Goal: Transaction & Acquisition: Purchase product/service

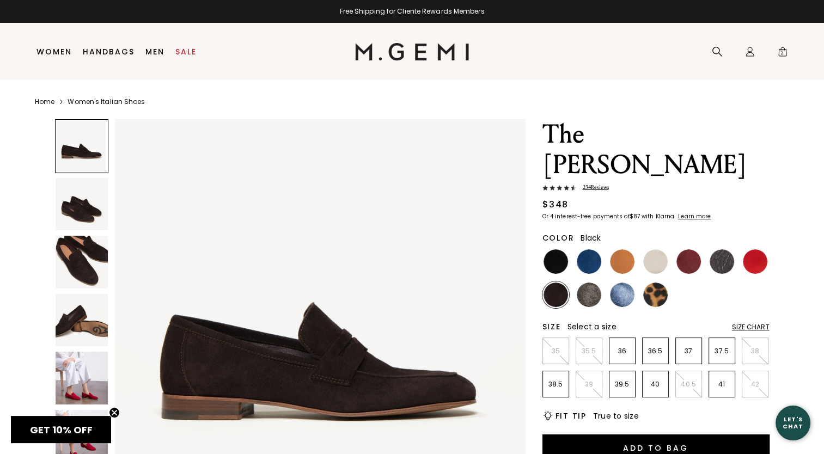
click at [556, 249] on img at bounding box center [556, 261] width 25 height 25
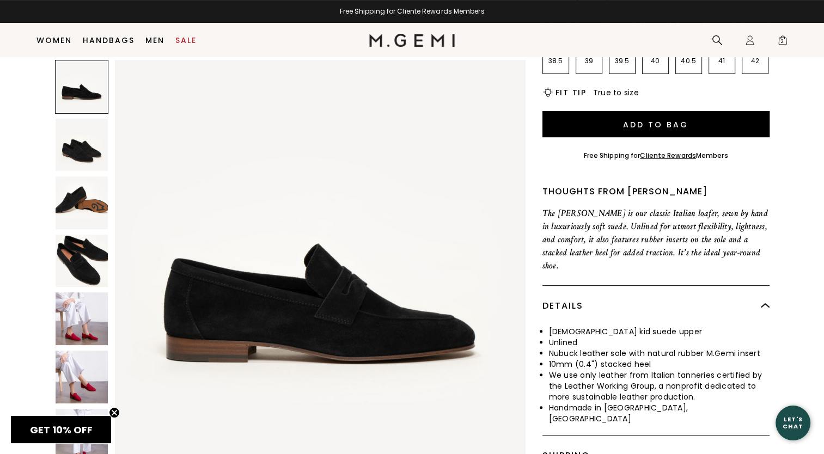
scroll to position [358, 0]
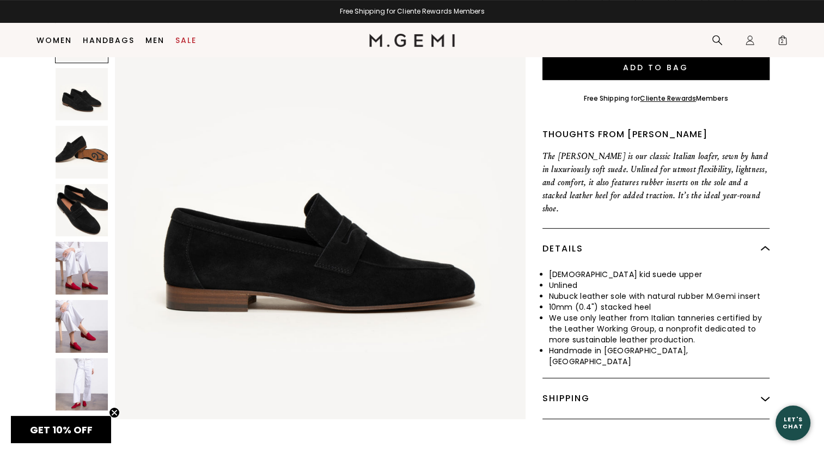
click at [63, 300] on img at bounding box center [82, 326] width 53 height 53
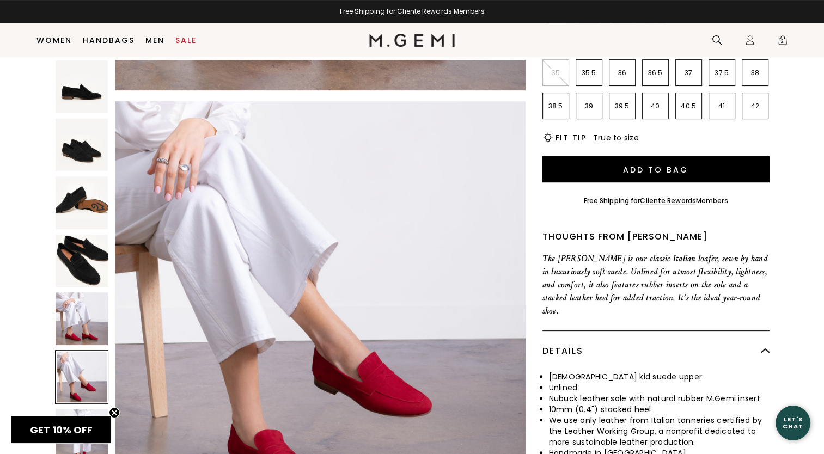
scroll to position [249, 0]
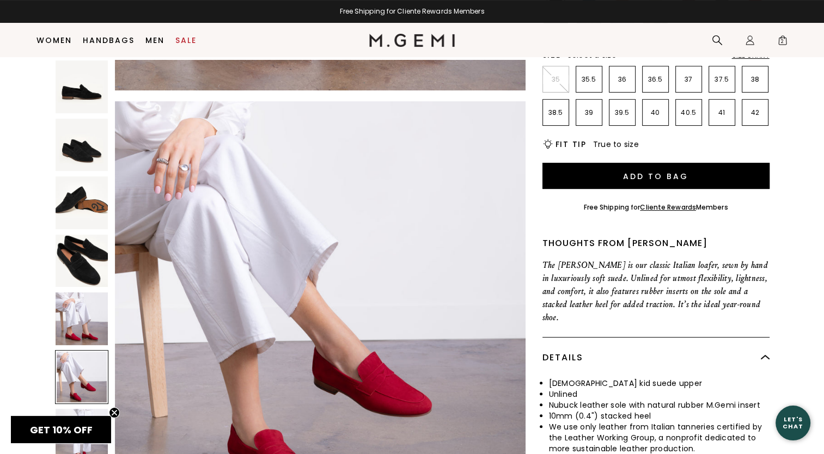
click at [94, 147] on img at bounding box center [82, 145] width 53 height 53
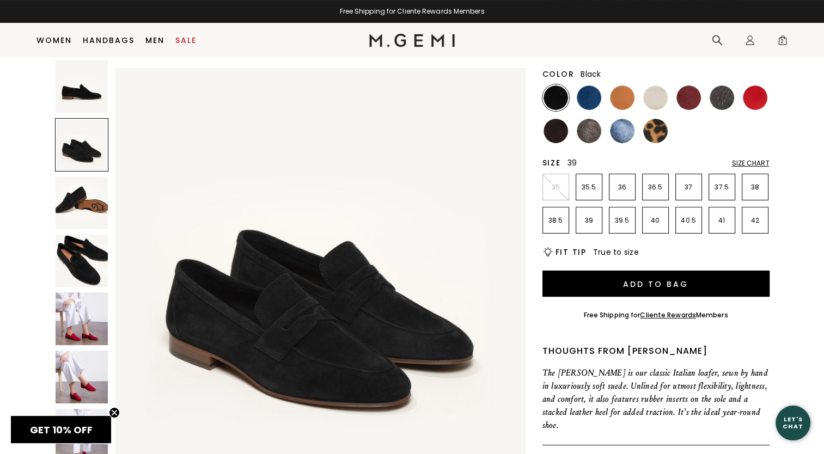
scroll to position [140, 0]
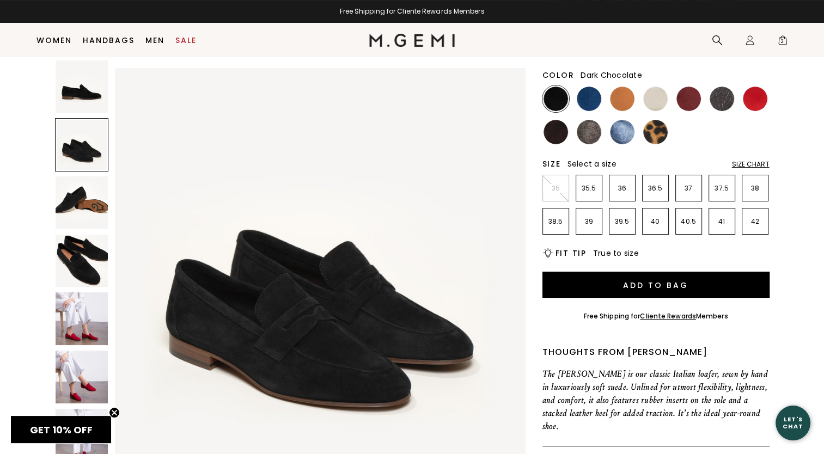
click at [557, 120] on img at bounding box center [556, 132] width 25 height 25
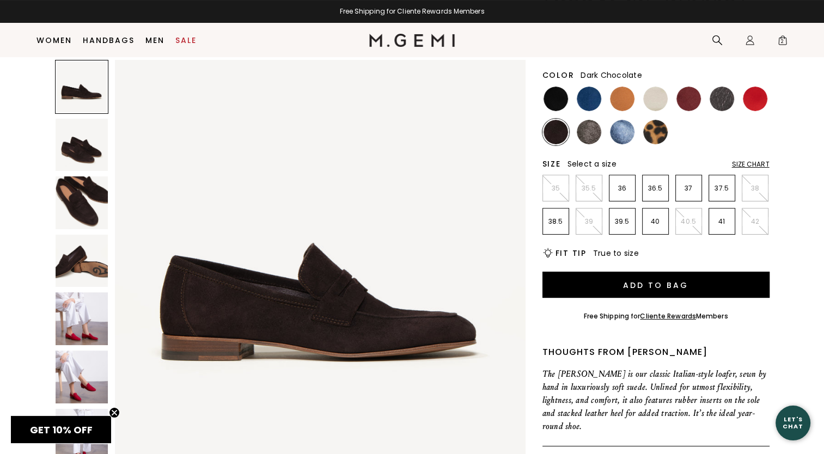
click at [83, 149] on img at bounding box center [82, 145] width 53 height 53
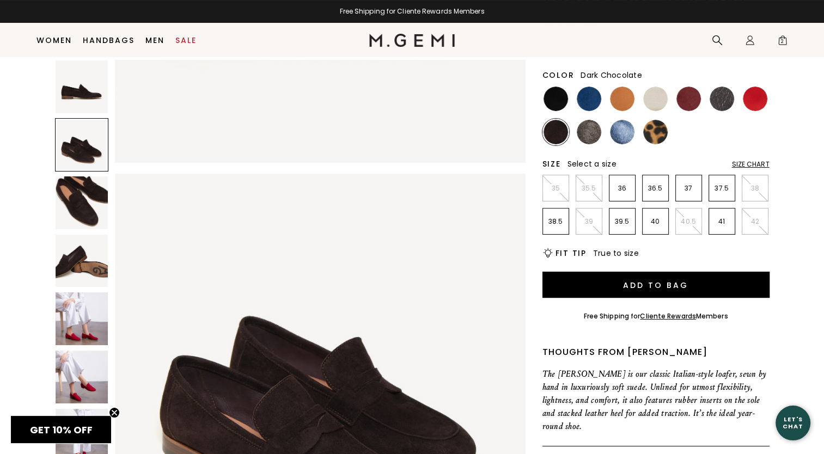
scroll to position [413, 0]
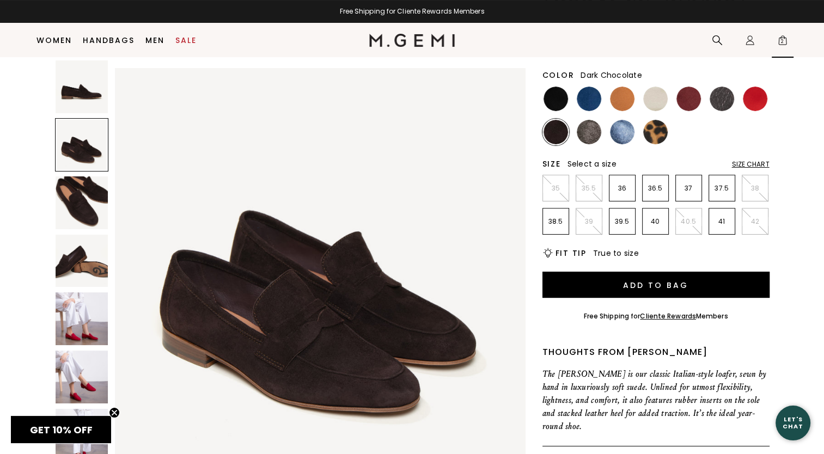
click at [782, 39] on span "2" at bounding box center [782, 42] width 11 height 11
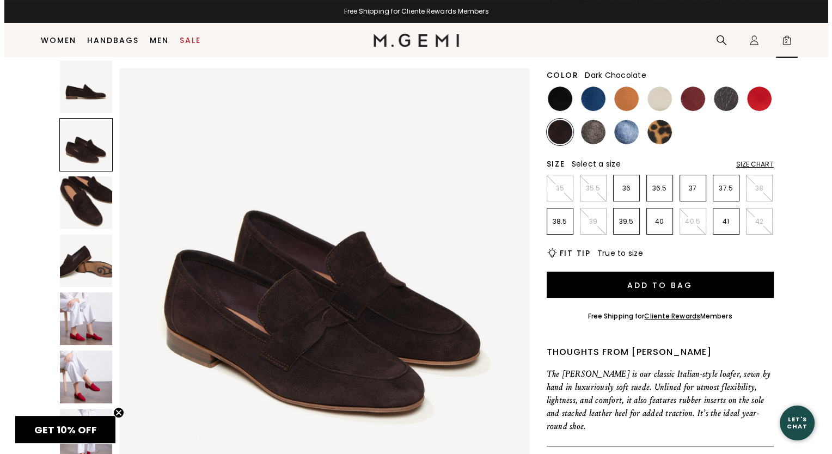
scroll to position [0, 0]
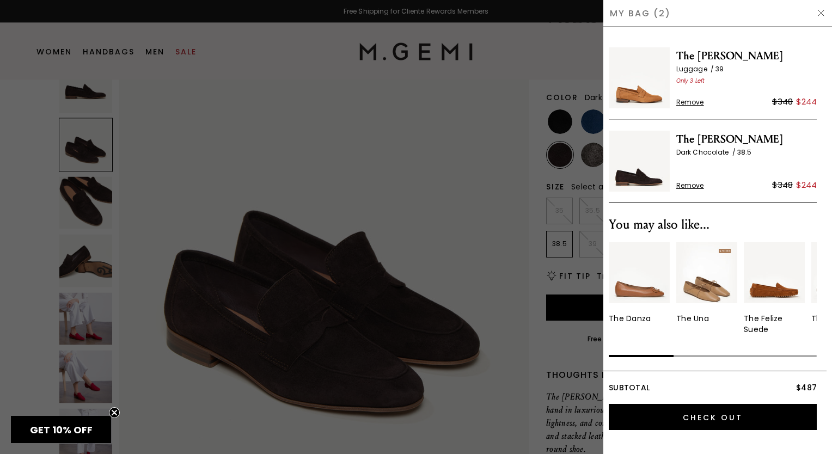
click at [654, 95] on img at bounding box center [639, 77] width 61 height 61
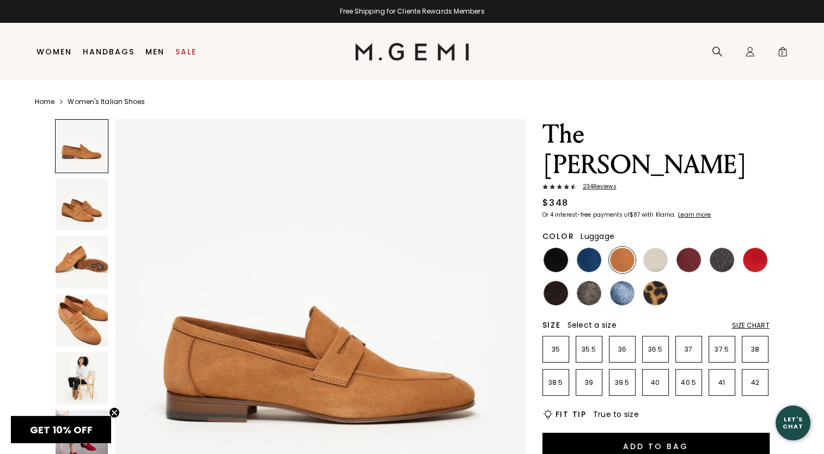
click at [76, 387] on img at bounding box center [82, 378] width 53 height 53
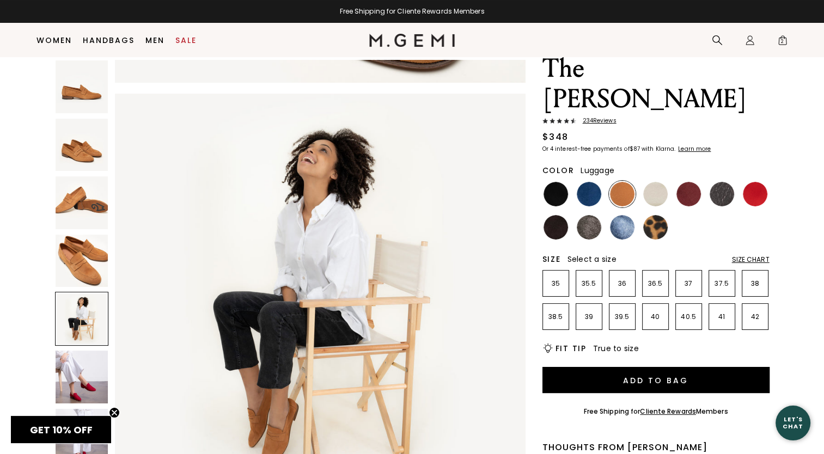
scroll to position [31, 0]
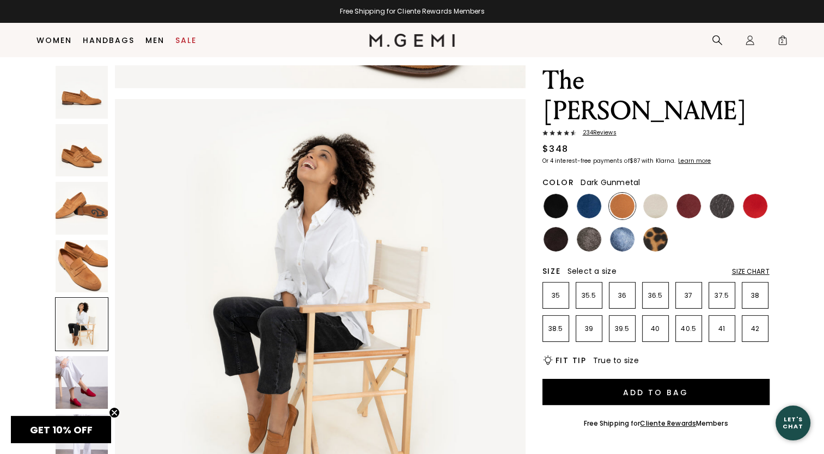
click at [718, 194] on img at bounding box center [722, 206] width 25 height 25
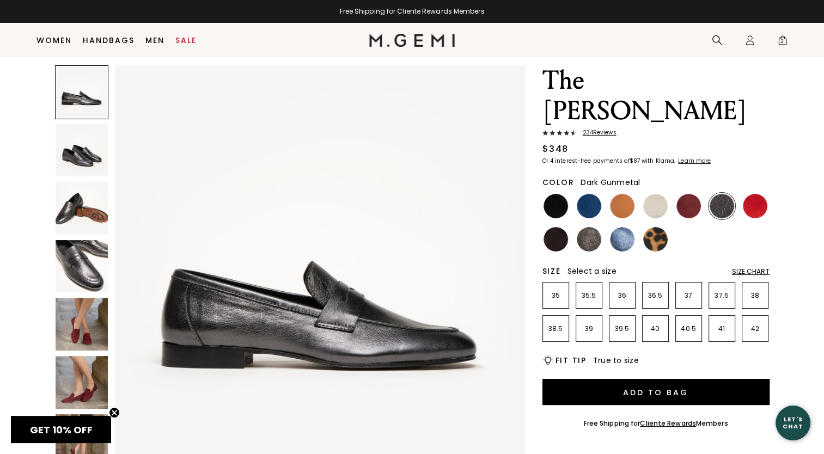
click at [74, 217] on img at bounding box center [82, 208] width 53 height 53
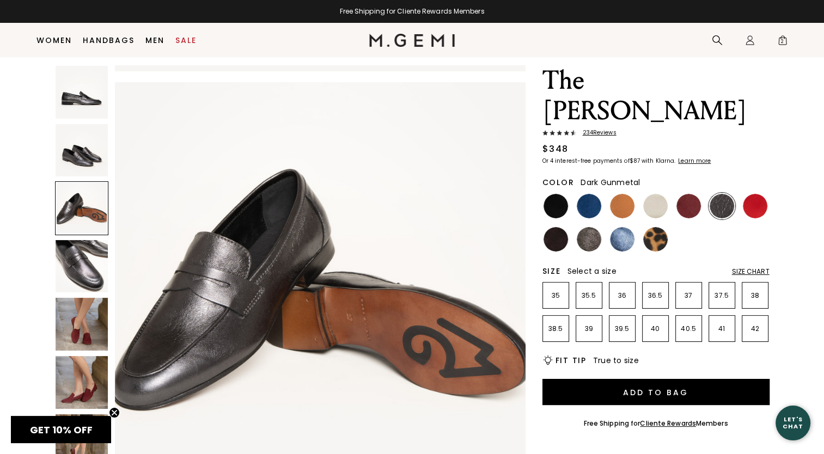
click at [74, 154] on img at bounding box center [82, 150] width 53 height 53
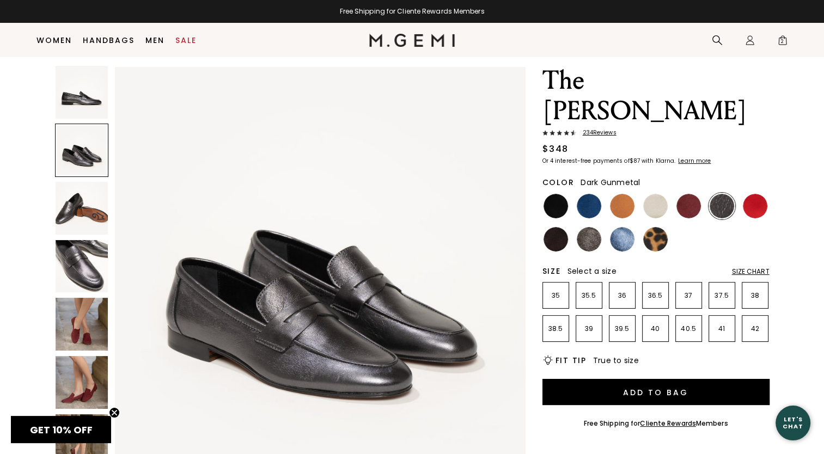
scroll to position [413, 0]
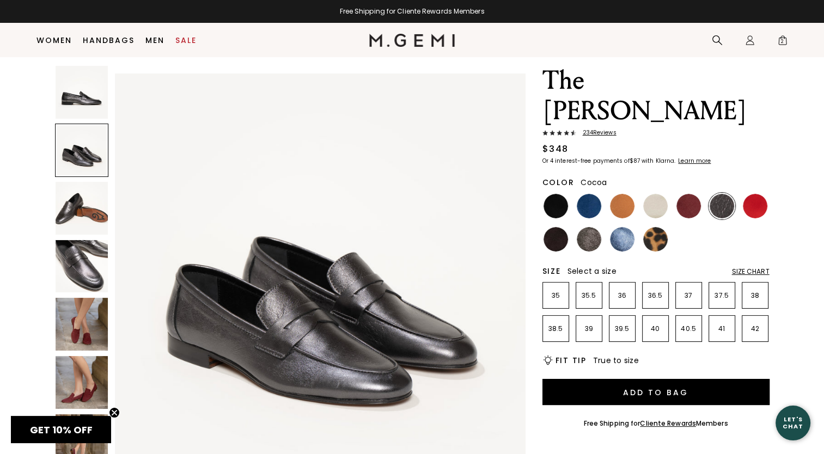
click at [593, 227] on img at bounding box center [589, 239] width 25 height 25
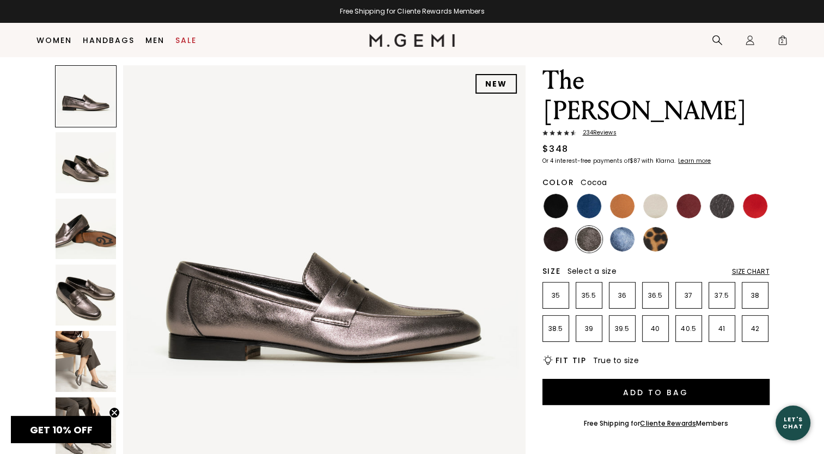
click at [99, 163] on img at bounding box center [86, 162] width 61 height 61
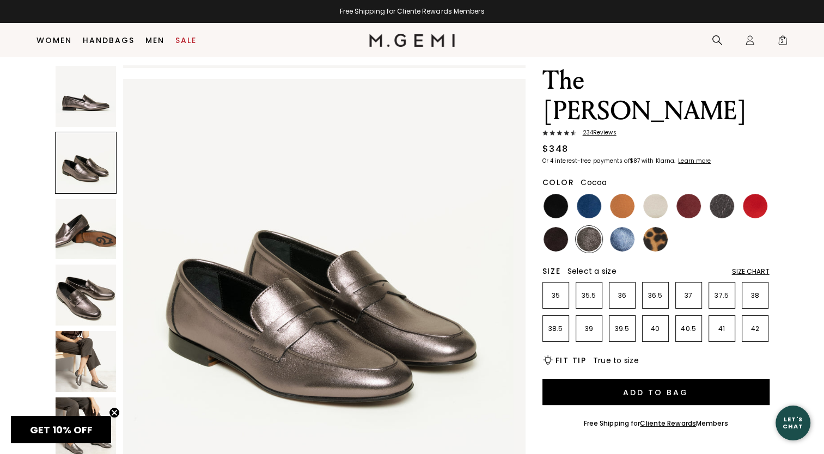
scroll to position [405, 0]
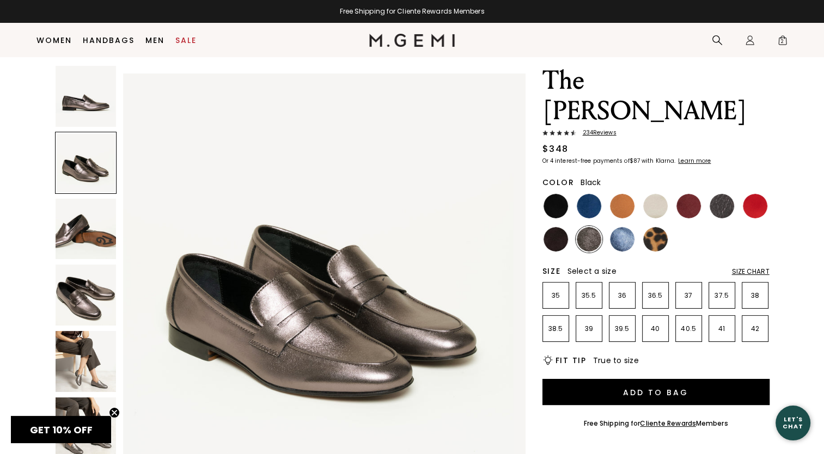
click at [566, 194] on img at bounding box center [556, 206] width 25 height 25
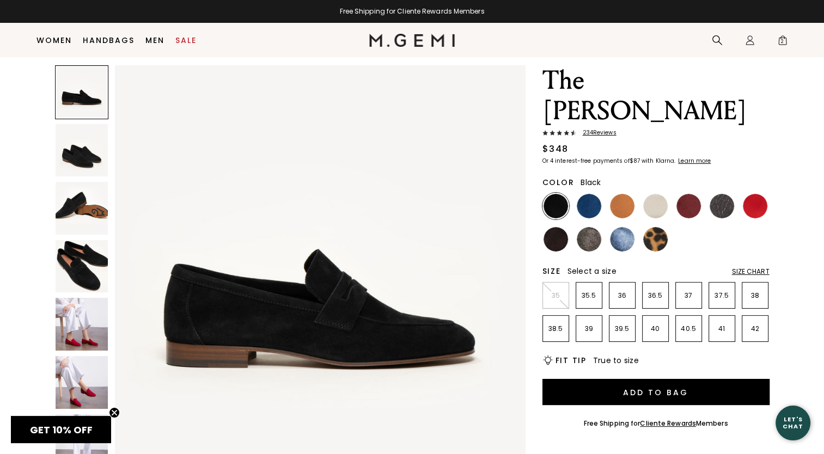
click at [96, 255] on img at bounding box center [82, 266] width 53 height 53
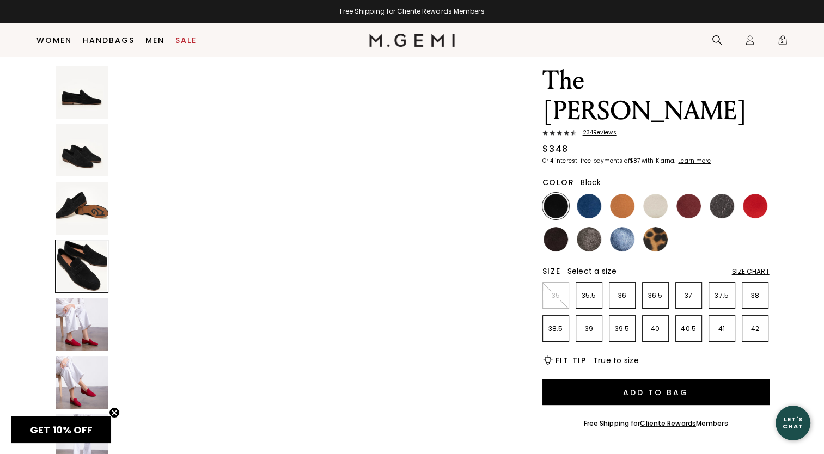
scroll to position [1239, 0]
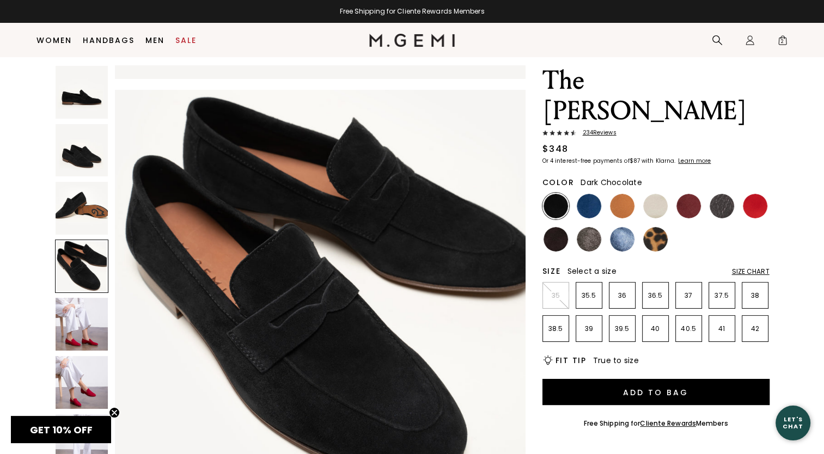
click at [556, 227] on img at bounding box center [556, 239] width 25 height 25
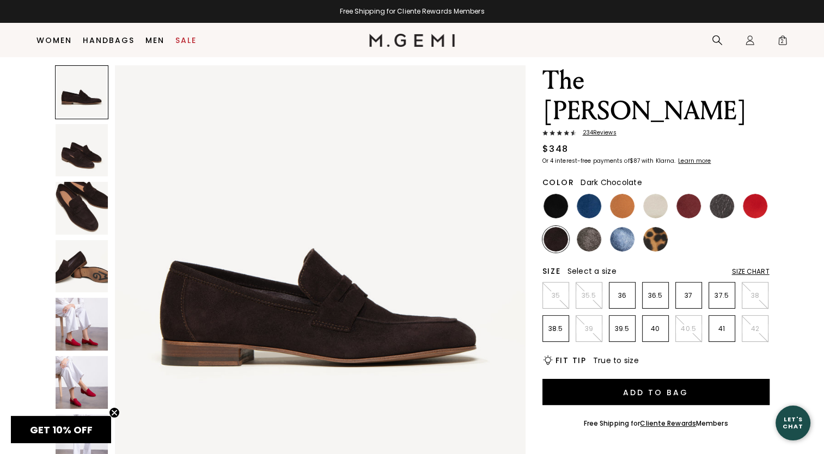
drag, startPoint x: 96, startPoint y: 216, endPoint x: 92, endPoint y: 195, distance: 21.6
click at [96, 216] on img at bounding box center [82, 208] width 53 height 53
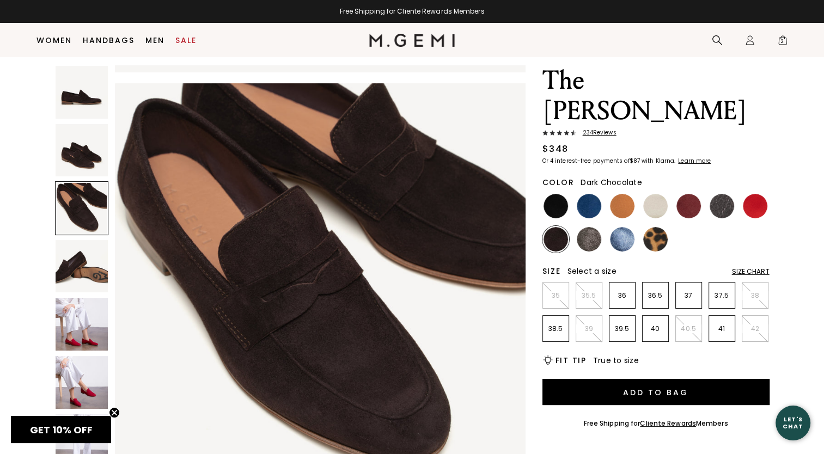
scroll to position [826, 0]
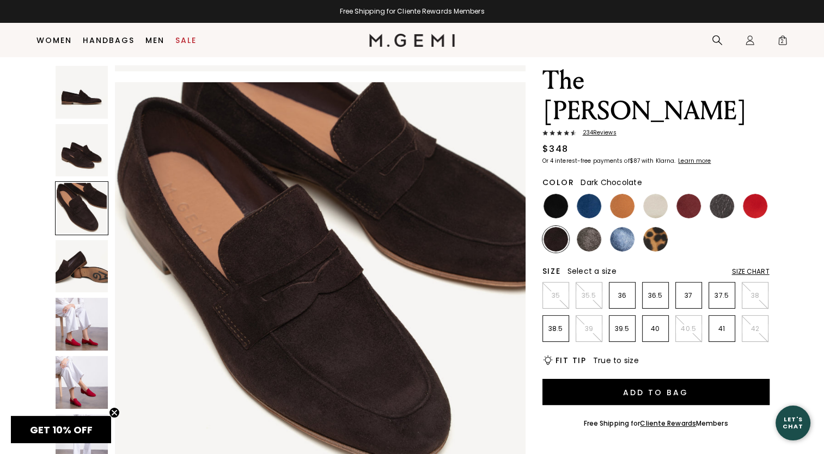
click at [88, 150] on img at bounding box center [82, 150] width 53 height 53
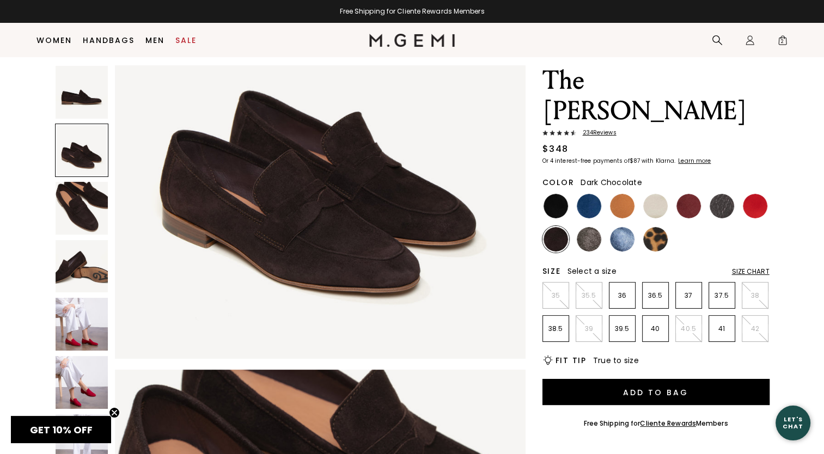
scroll to position [413, 0]
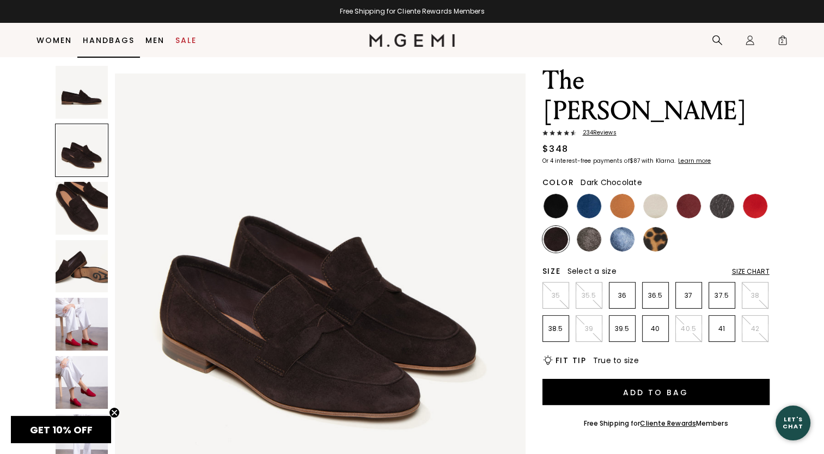
click at [97, 39] on link "Handbags" at bounding box center [109, 40] width 52 height 9
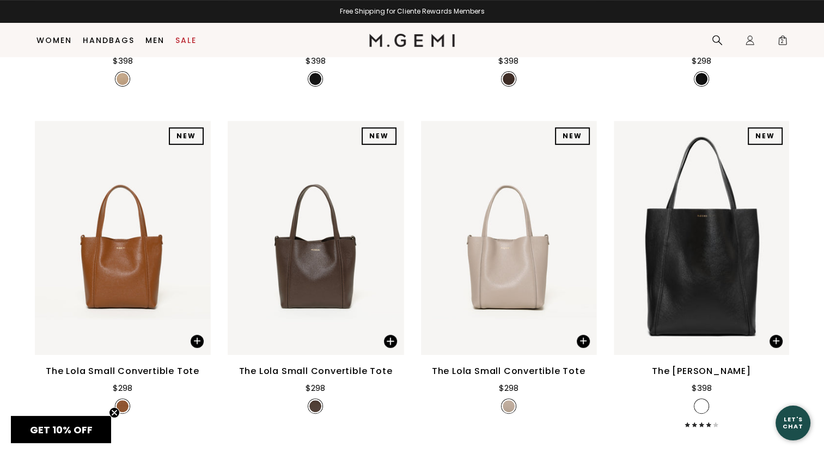
scroll to position [418, 0]
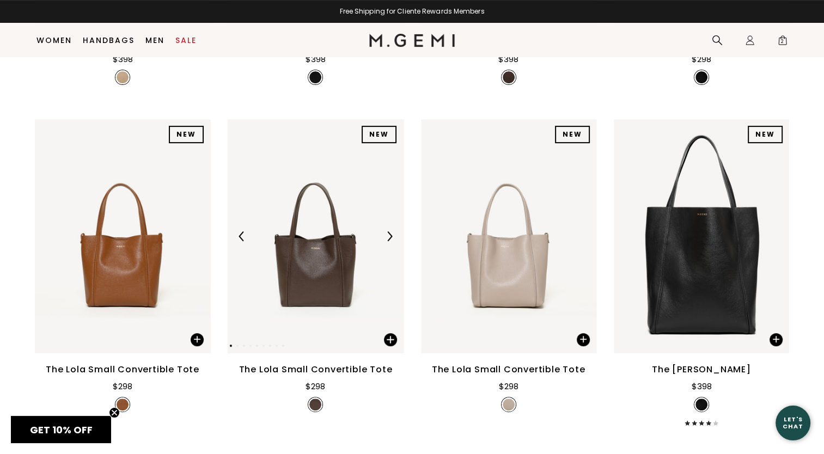
click at [319, 272] on img at bounding box center [315, 236] width 175 height 234
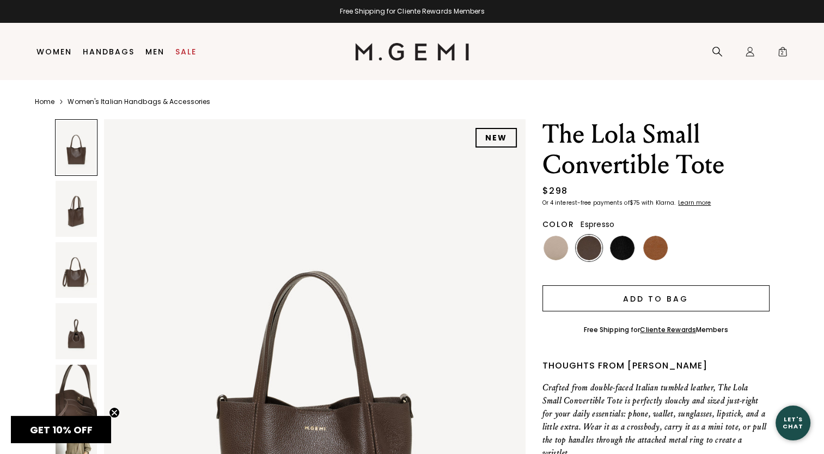
click at [650, 300] on button "Add to Bag" at bounding box center [656, 298] width 227 height 26
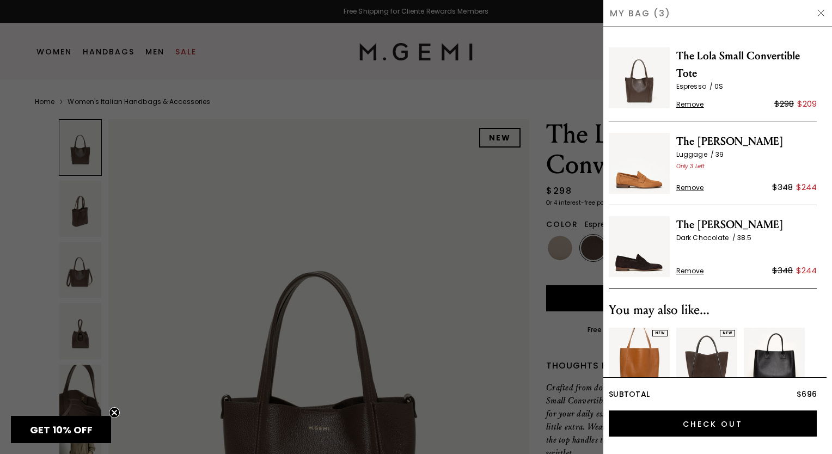
click at [0, 220] on html "in available credit Go Back Skip to content Free Shipping for Cliente Rewards M…" at bounding box center [416, 227] width 832 height 454
click at [11, 224] on div at bounding box center [416, 227] width 832 height 454
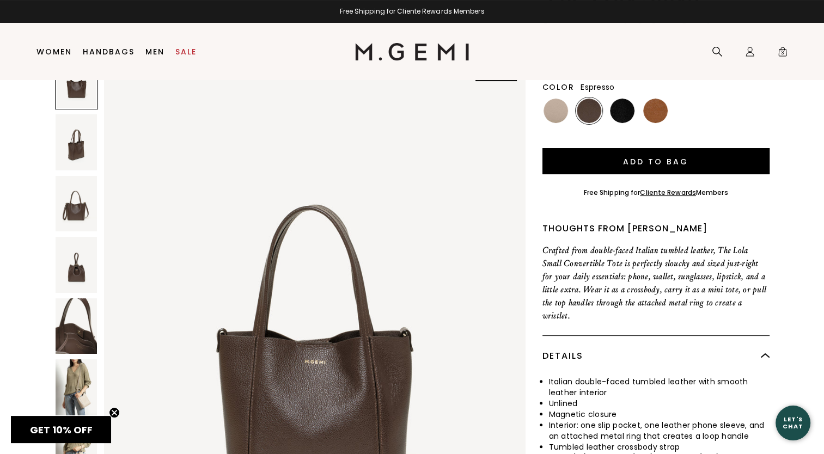
scroll to position [194, 0]
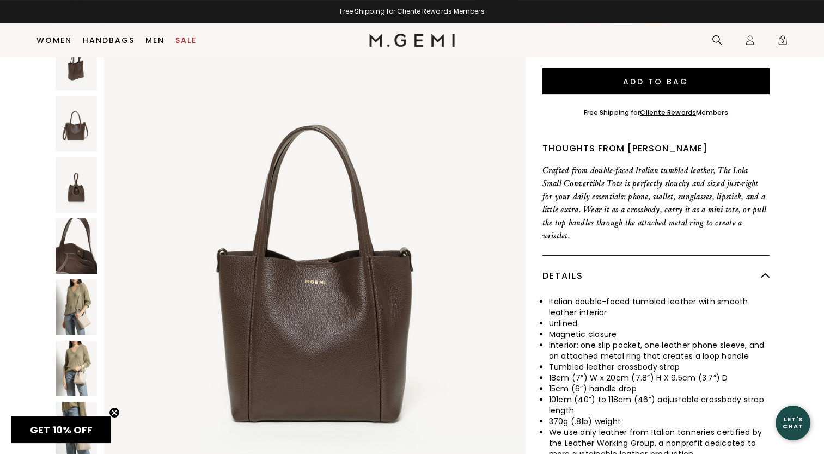
click at [71, 279] on img at bounding box center [77, 307] width 42 height 56
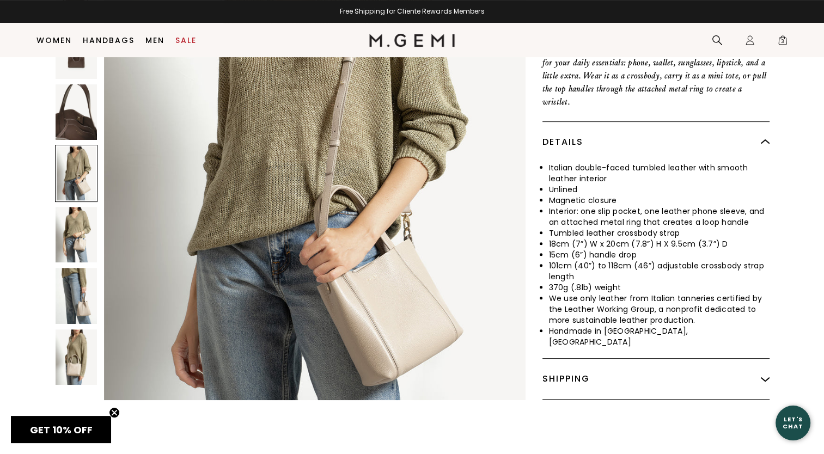
scroll to position [358, 0]
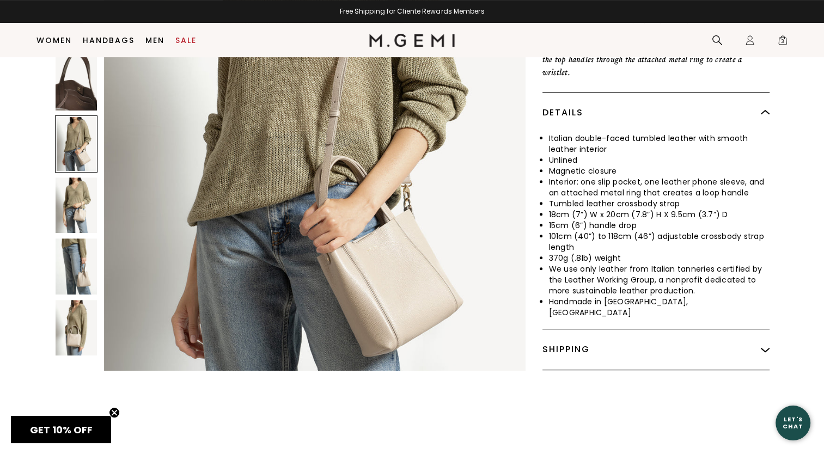
click at [85, 322] on img at bounding box center [77, 328] width 42 height 56
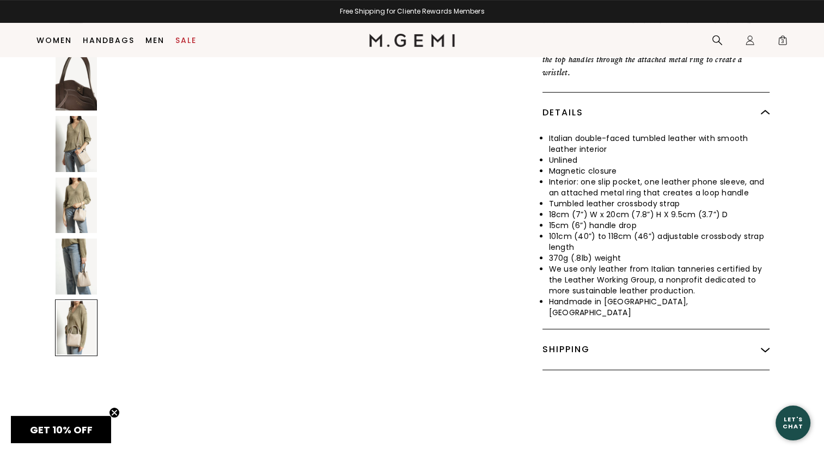
scroll to position [4491, 0]
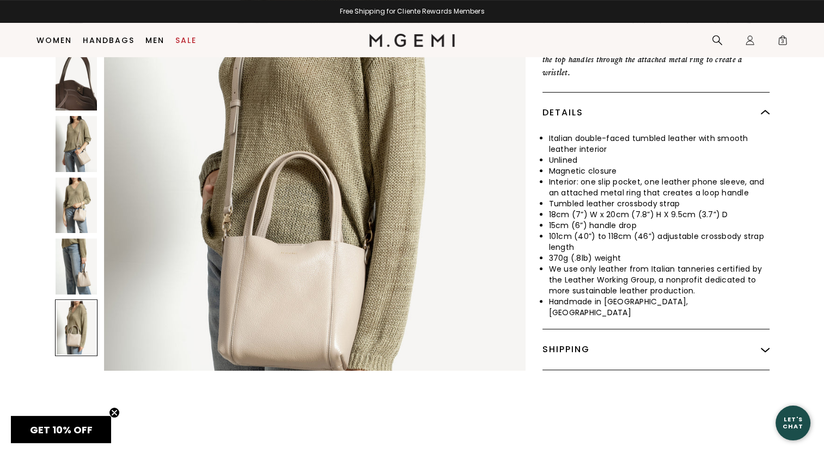
click at [86, 135] on img at bounding box center [77, 144] width 42 height 56
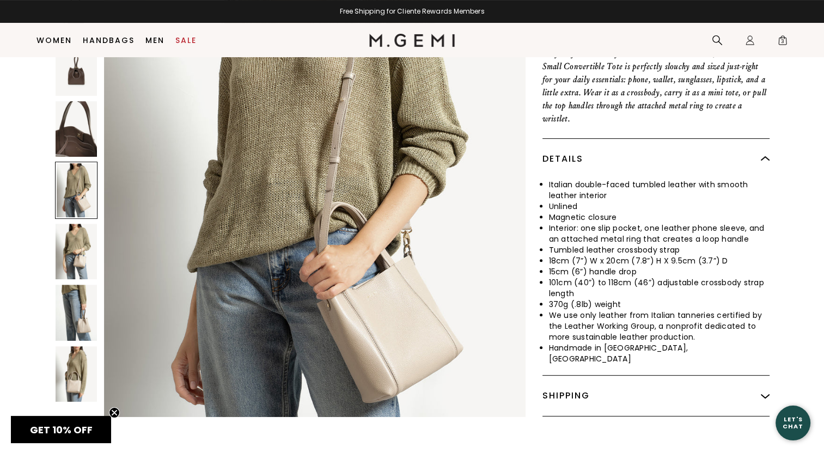
scroll to position [194, 0]
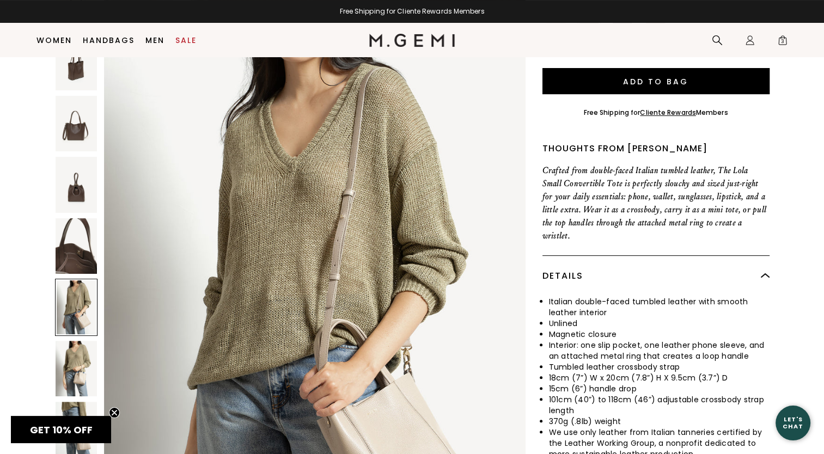
click at [81, 358] on img at bounding box center [77, 368] width 42 height 56
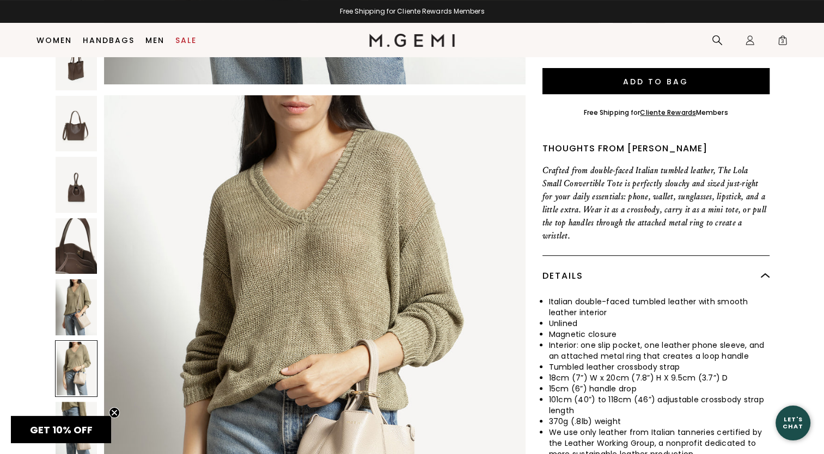
scroll to position [3368, 0]
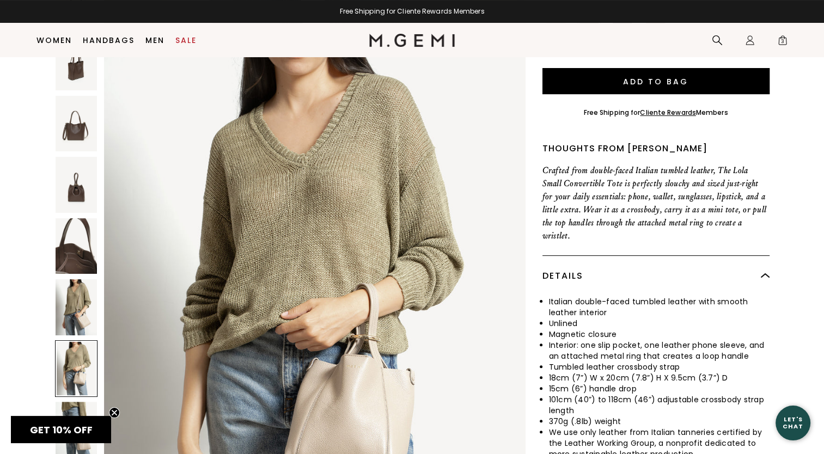
click at [80, 126] on img at bounding box center [77, 124] width 42 height 56
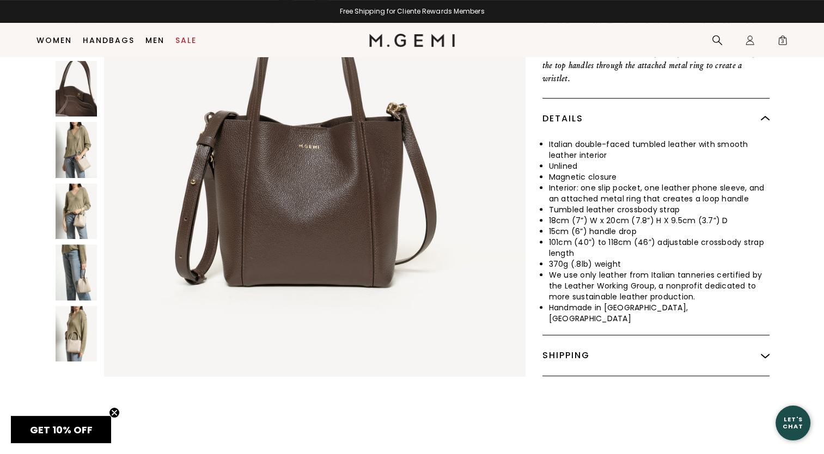
scroll to position [303, 0]
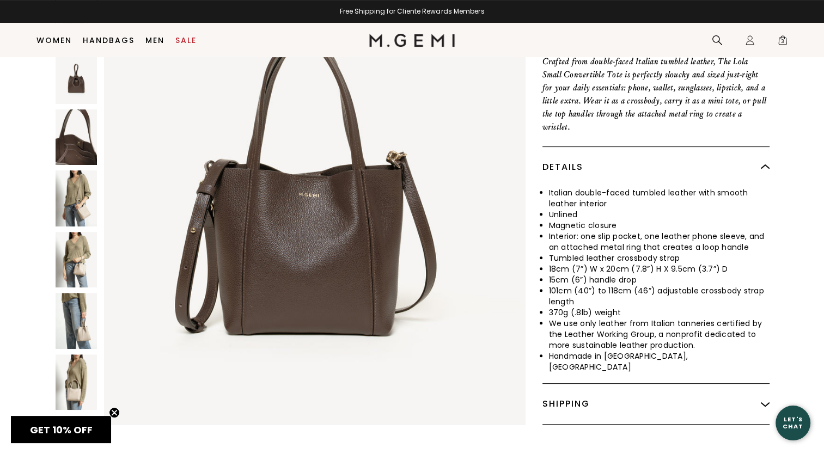
click at [65, 131] on img at bounding box center [77, 137] width 42 height 56
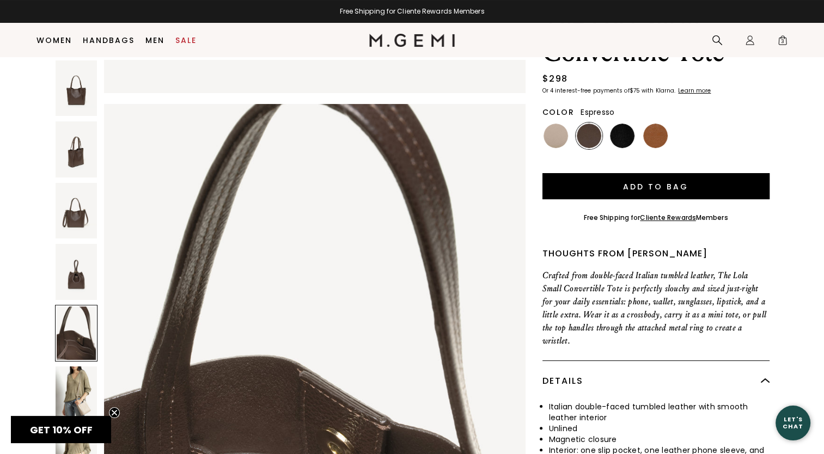
scroll to position [86, 0]
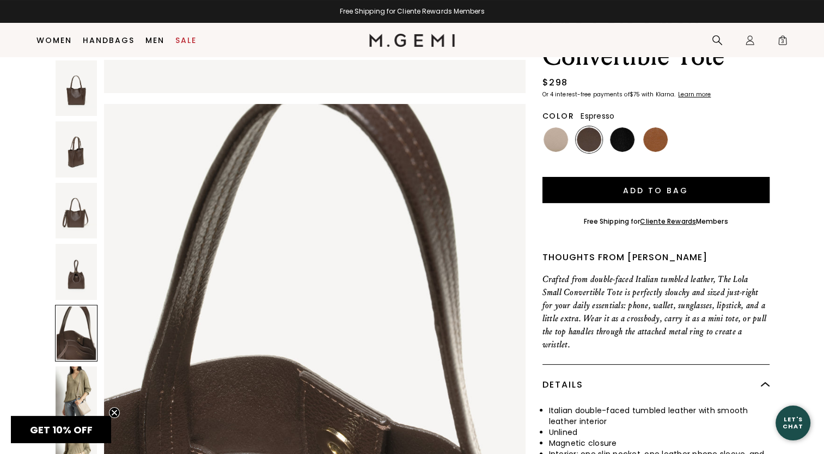
click at [91, 152] on img at bounding box center [77, 149] width 42 height 56
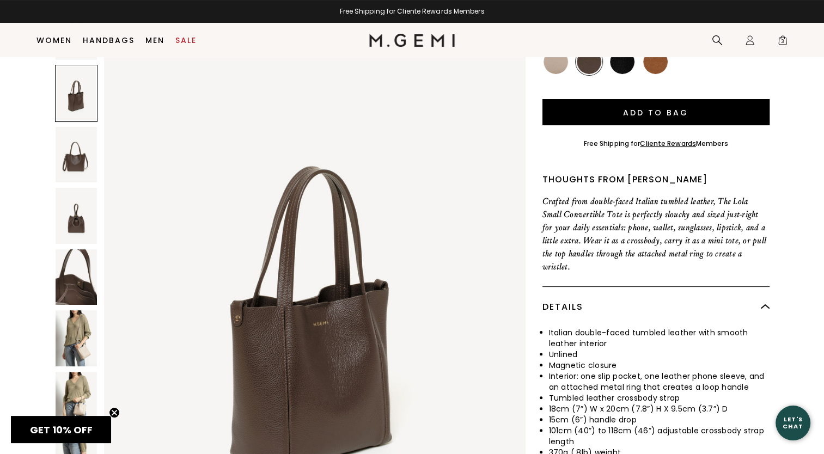
scroll to position [140, 0]
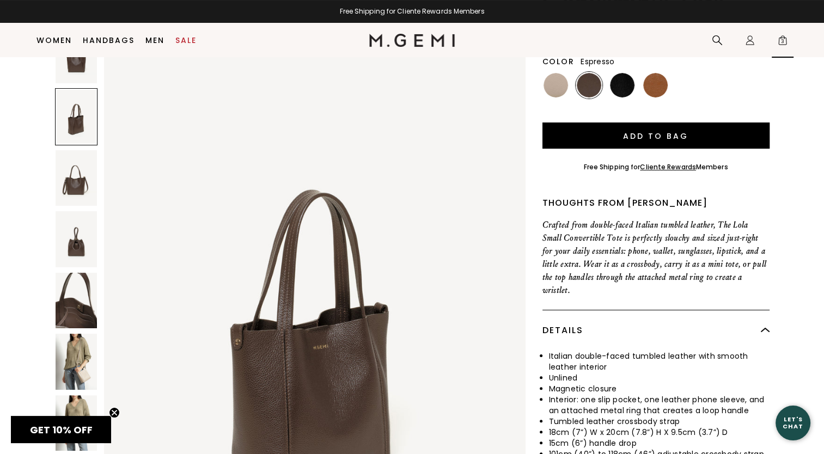
click at [786, 42] on span "3" at bounding box center [782, 42] width 11 height 11
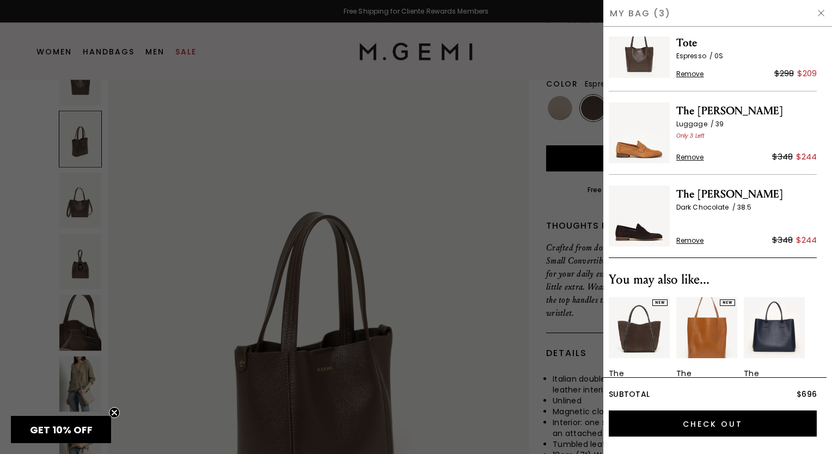
scroll to position [78, 0]
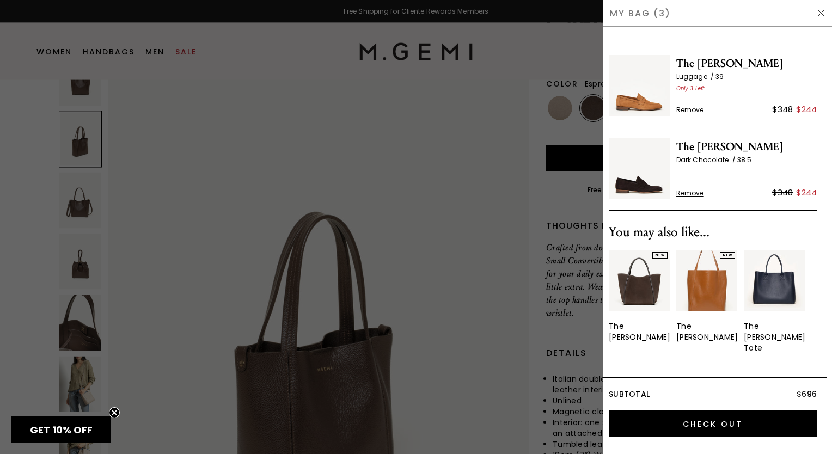
click at [9, 74] on div at bounding box center [416, 227] width 832 height 454
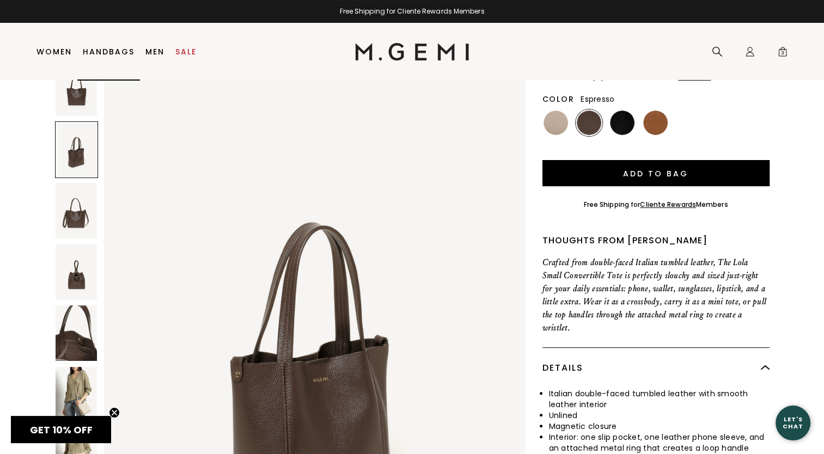
click at [104, 56] on li "Handbags" at bounding box center [108, 51] width 63 height 57
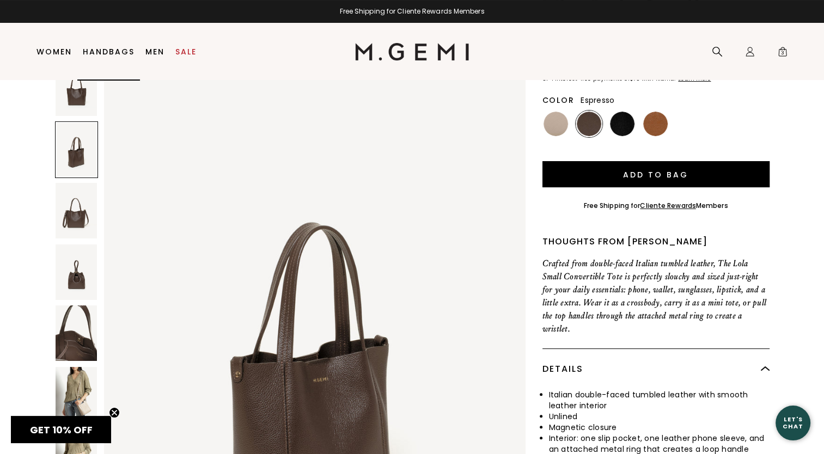
scroll to position [117, 0]
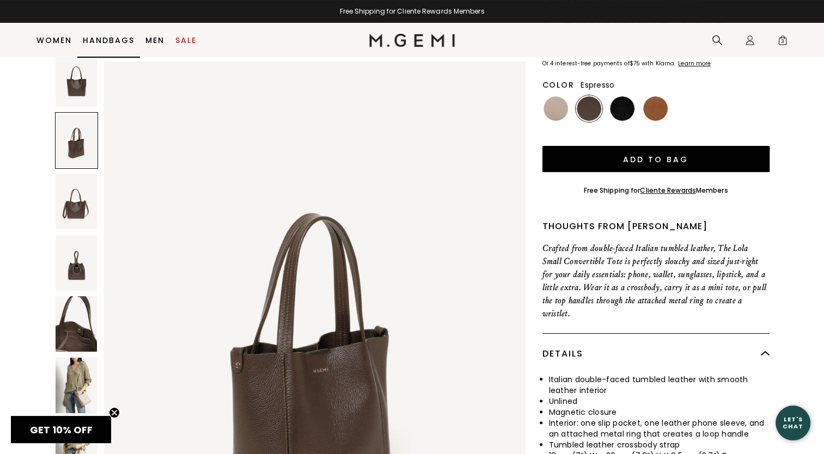
click at [106, 41] on link "Handbags" at bounding box center [109, 40] width 52 height 9
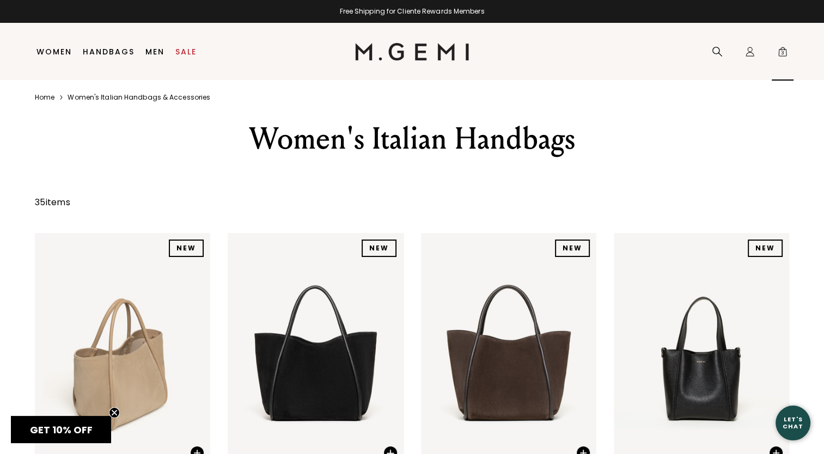
click at [788, 51] on div "Icons/20x20/bag@2x 3" at bounding box center [783, 51] width 22 height 57
click at [784, 53] on span "3" at bounding box center [782, 53] width 11 height 11
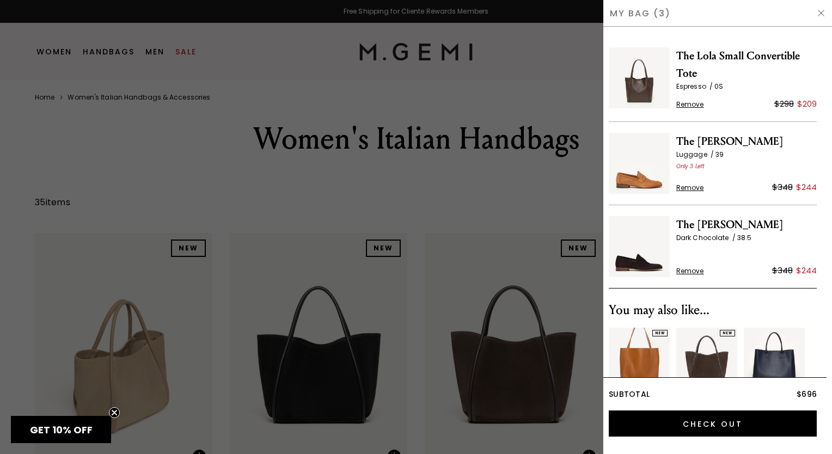
click at [527, 53] on div at bounding box center [416, 227] width 832 height 454
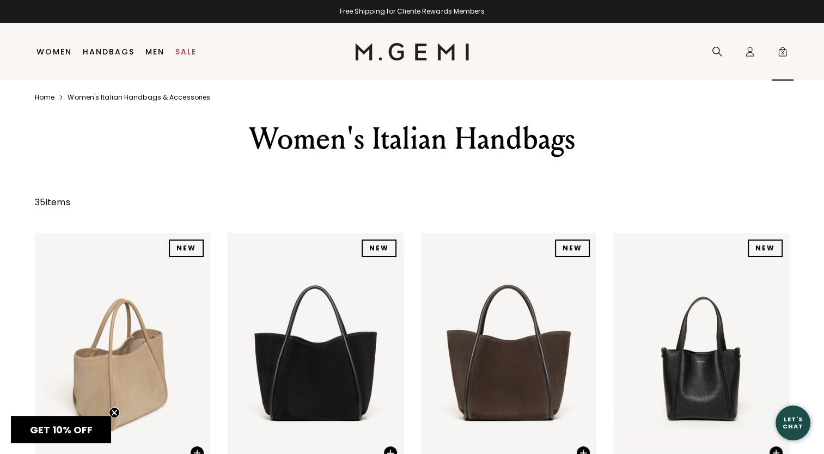
click at [781, 51] on span "3" at bounding box center [782, 53] width 11 height 11
